Goal: Task Accomplishment & Management: Manage account settings

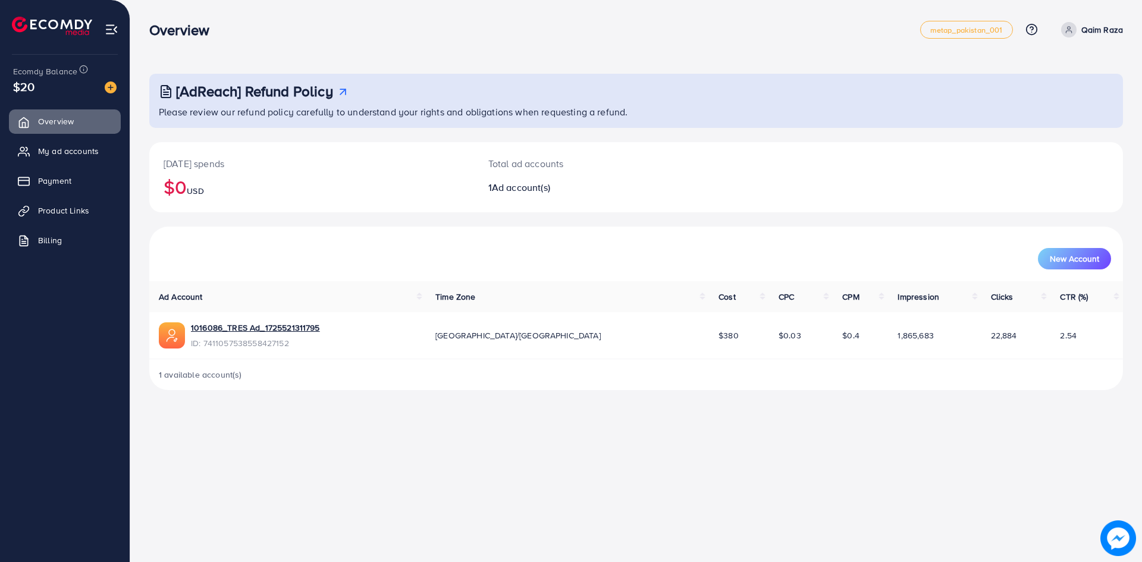
drag, startPoint x: 32, startPoint y: 88, endPoint x: 11, endPoint y: 90, distance: 20.4
click at [11, 90] on div "Ecomdy Balance $20" at bounding box center [65, 80] width 111 height 50
drag, startPoint x: 14, startPoint y: 87, endPoint x: 33, endPoint y: 87, distance: 19.6
click at [33, 87] on span "$20" at bounding box center [23, 86] width 21 height 17
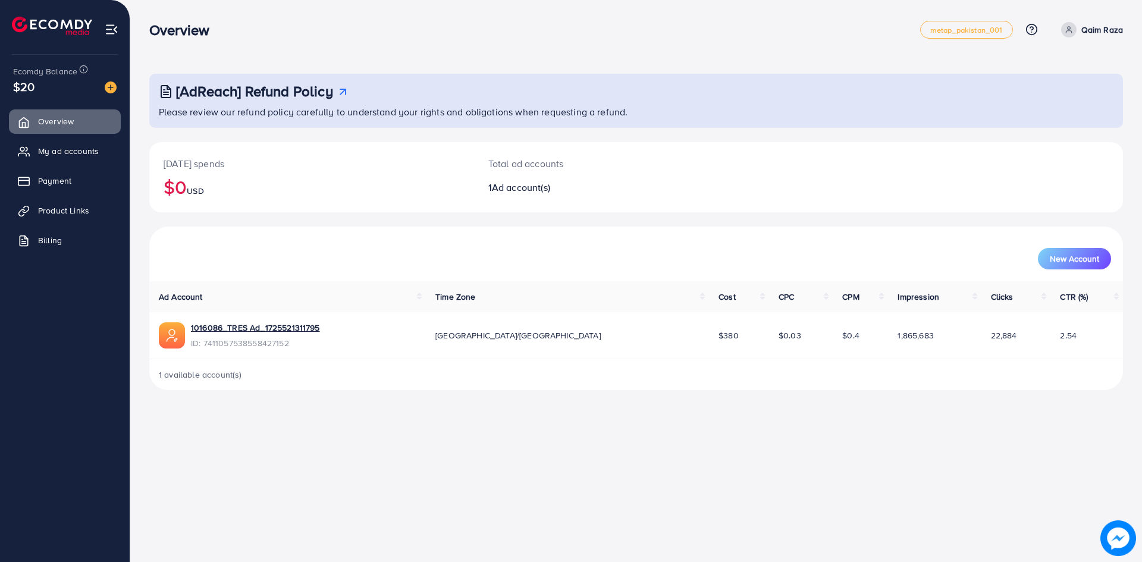
click at [33, 87] on span "$20" at bounding box center [23, 86] width 21 height 17
drag, startPoint x: 33, startPoint y: 87, endPoint x: 18, endPoint y: 91, distance: 16.0
click at [18, 91] on span "$20" at bounding box center [23, 86] width 21 height 17
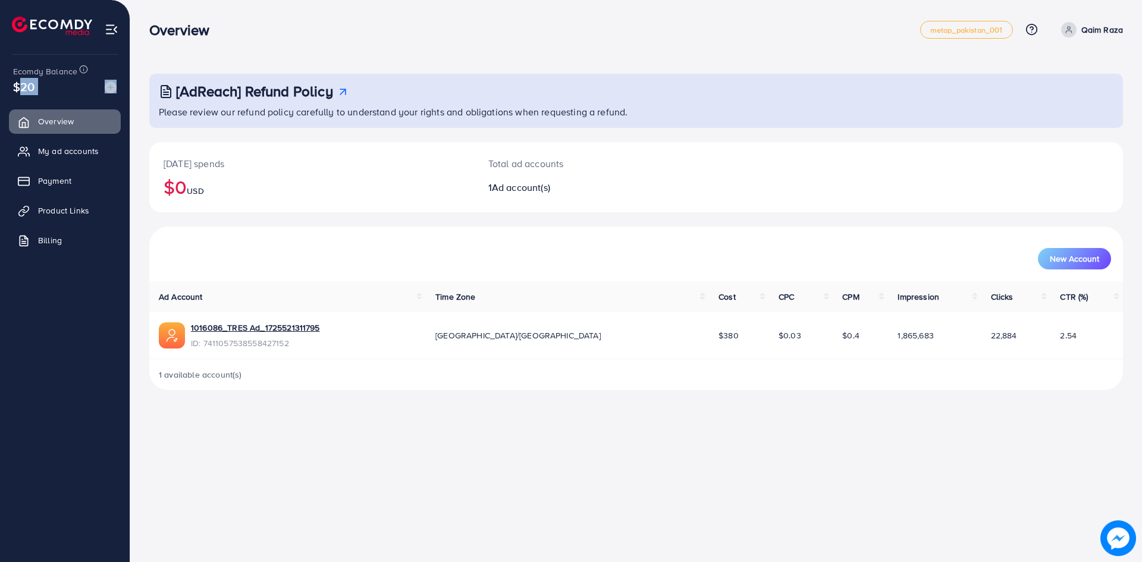
click at [18, 91] on span "$20" at bounding box center [23, 86] width 21 height 17
drag, startPoint x: 597, startPoint y: 202, endPoint x: 496, endPoint y: 167, distance: 106.5
click at [496, 167] on div "Total ad accounts 1 Ad account(s)" at bounding box center [595, 177] width 243 height 70
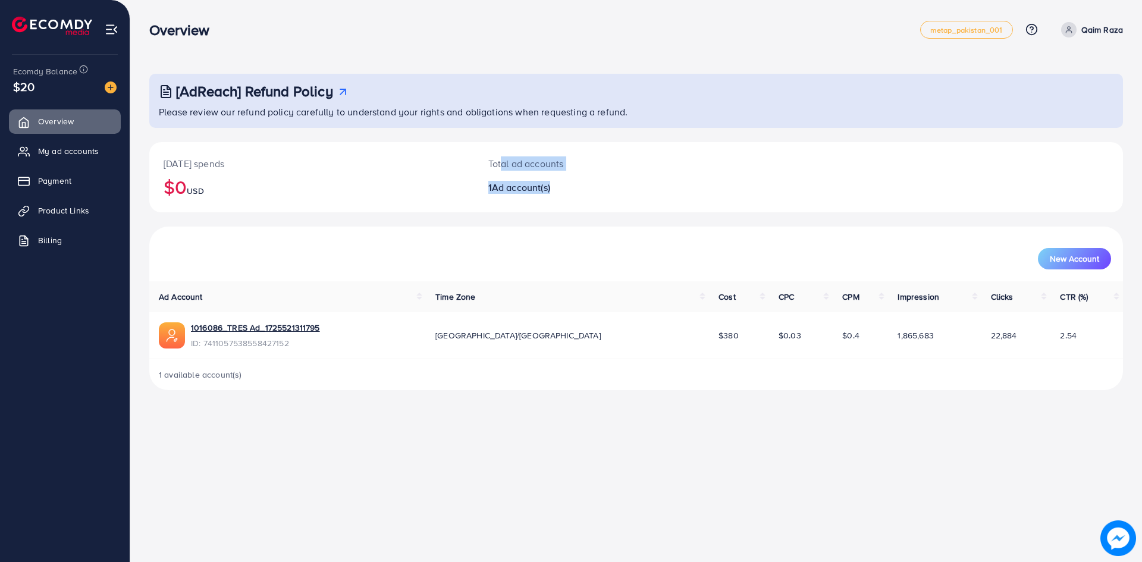
click at [496, 167] on p "Total ad accounts" at bounding box center [595, 163] width 215 height 14
click at [65, 149] on span "My ad accounts" at bounding box center [71, 151] width 61 height 12
